Goal: Information Seeking & Learning: Learn about a topic

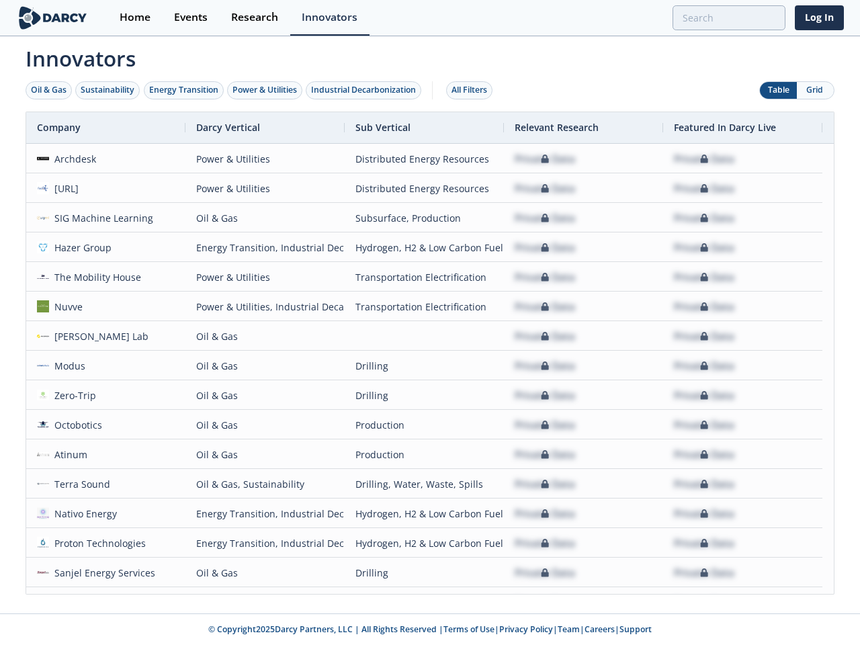
click at [49, 90] on div "Oil & Gas" at bounding box center [49, 90] width 36 height 12
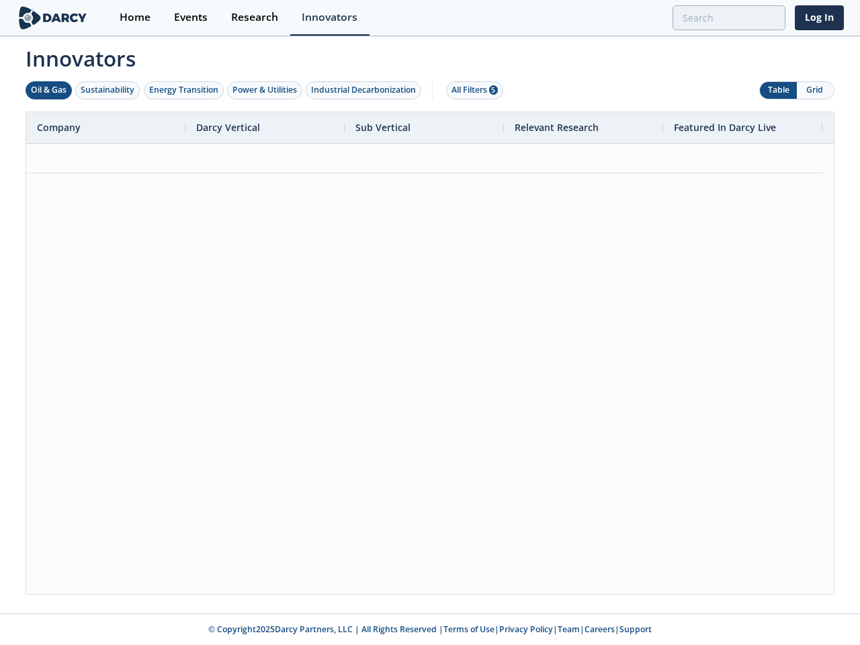
click at [108, 90] on div "Sustainability" at bounding box center [108, 90] width 54 height 12
click at [184, 90] on div "Energy Transition" at bounding box center [183, 90] width 69 height 12
click at [266, 90] on div "Power & Utilities" at bounding box center [265, 90] width 65 height 12
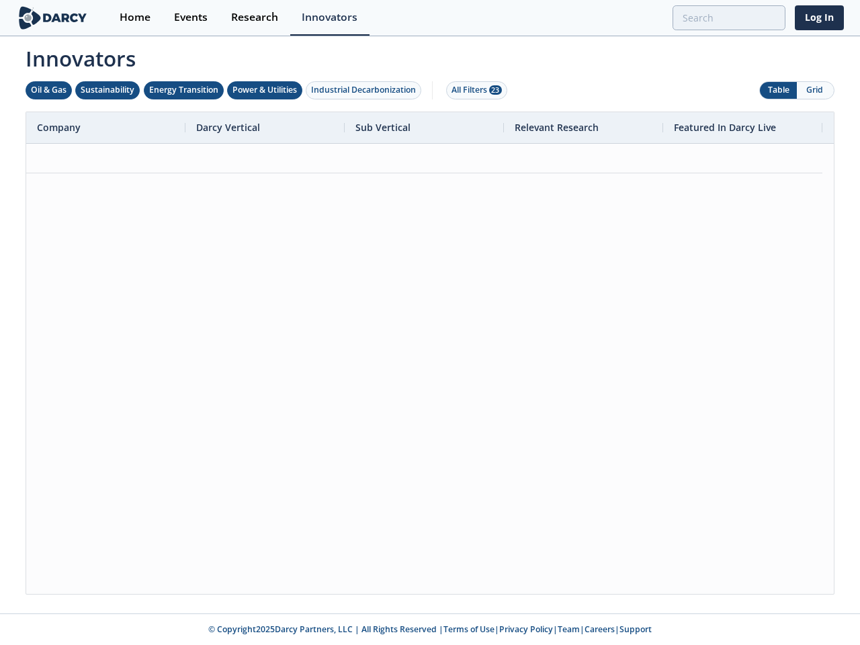
click at [366, 90] on div "Industrial Decarbonization" at bounding box center [363, 90] width 105 height 12
click at [473, 90] on div "All Filters 28" at bounding box center [477, 90] width 50 height 12
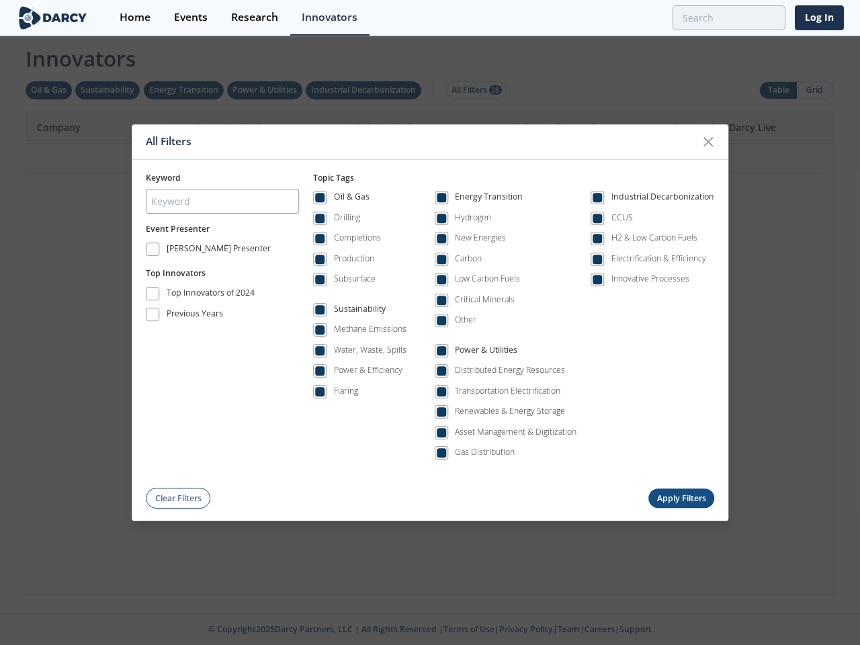
click at [778, 90] on div "All Filters Keyword Event Presenter [PERSON_NAME] Presenter Top Innovators Top …" at bounding box center [430, 322] width 860 height 645
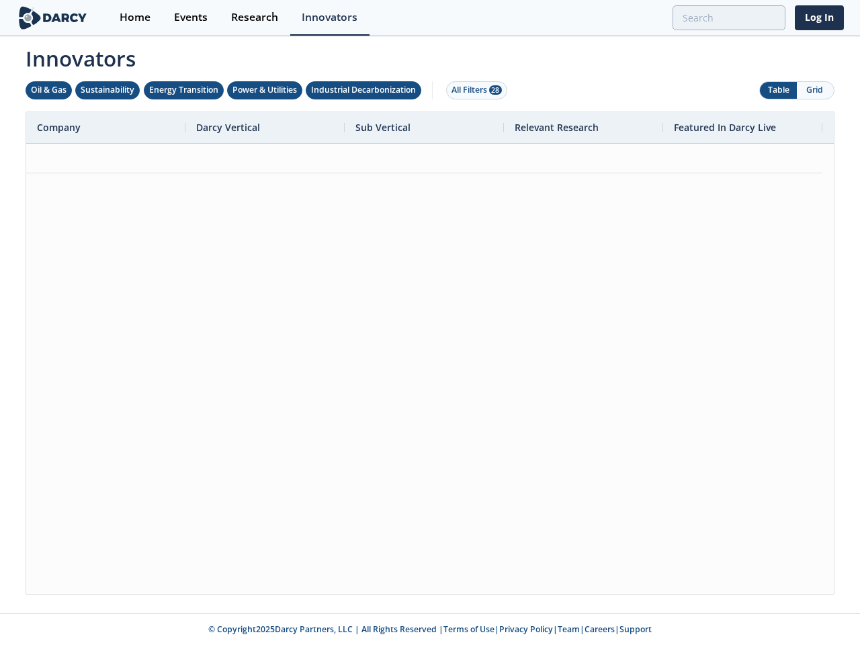
click at [815, 90] on button "Grid" at bounding box center [815, 90] width 37 height 17
